Goal: Find specific page/section: Find specific page/section

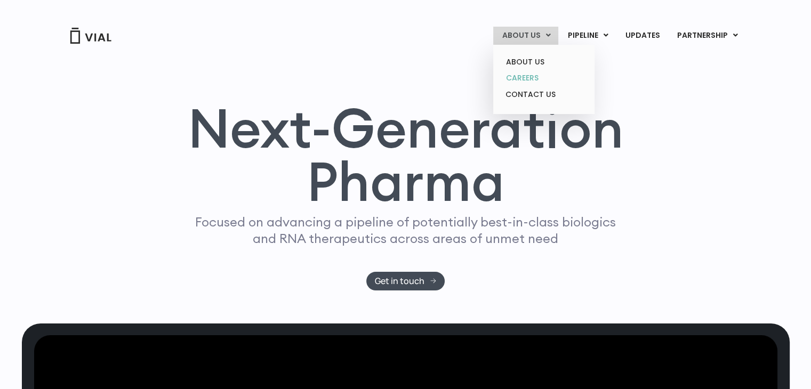
click at [530, 74] on link "CAREERS" at bounding box center [543, 78] width 93 height 17
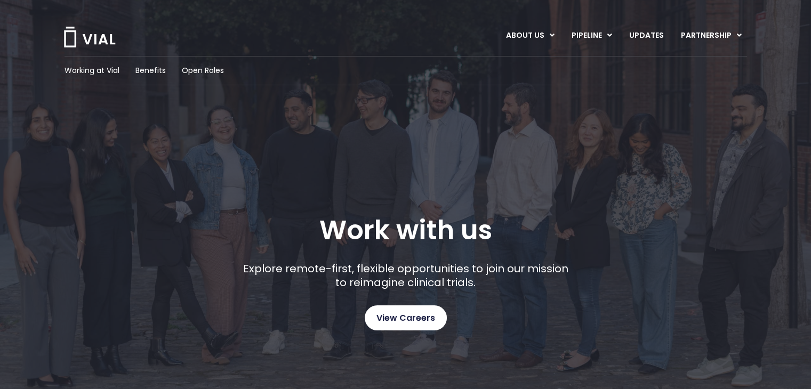
click at [403, 321] on span "View Careers" at bounding box center [405, 318] width 59 height 14
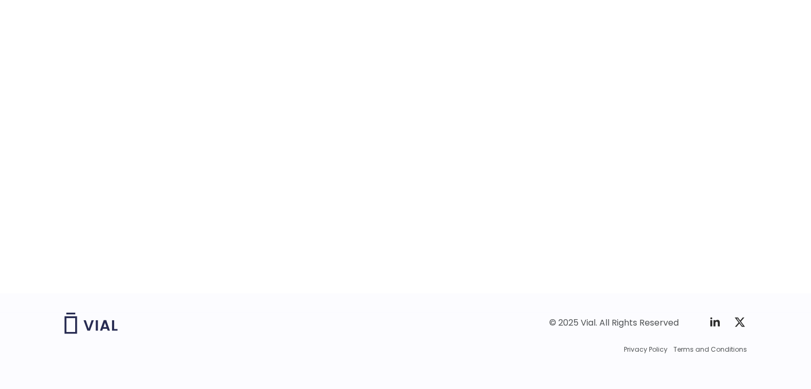
scroll to position [1700, 0]
